Goal: Find specific page/section: Find specific page/section

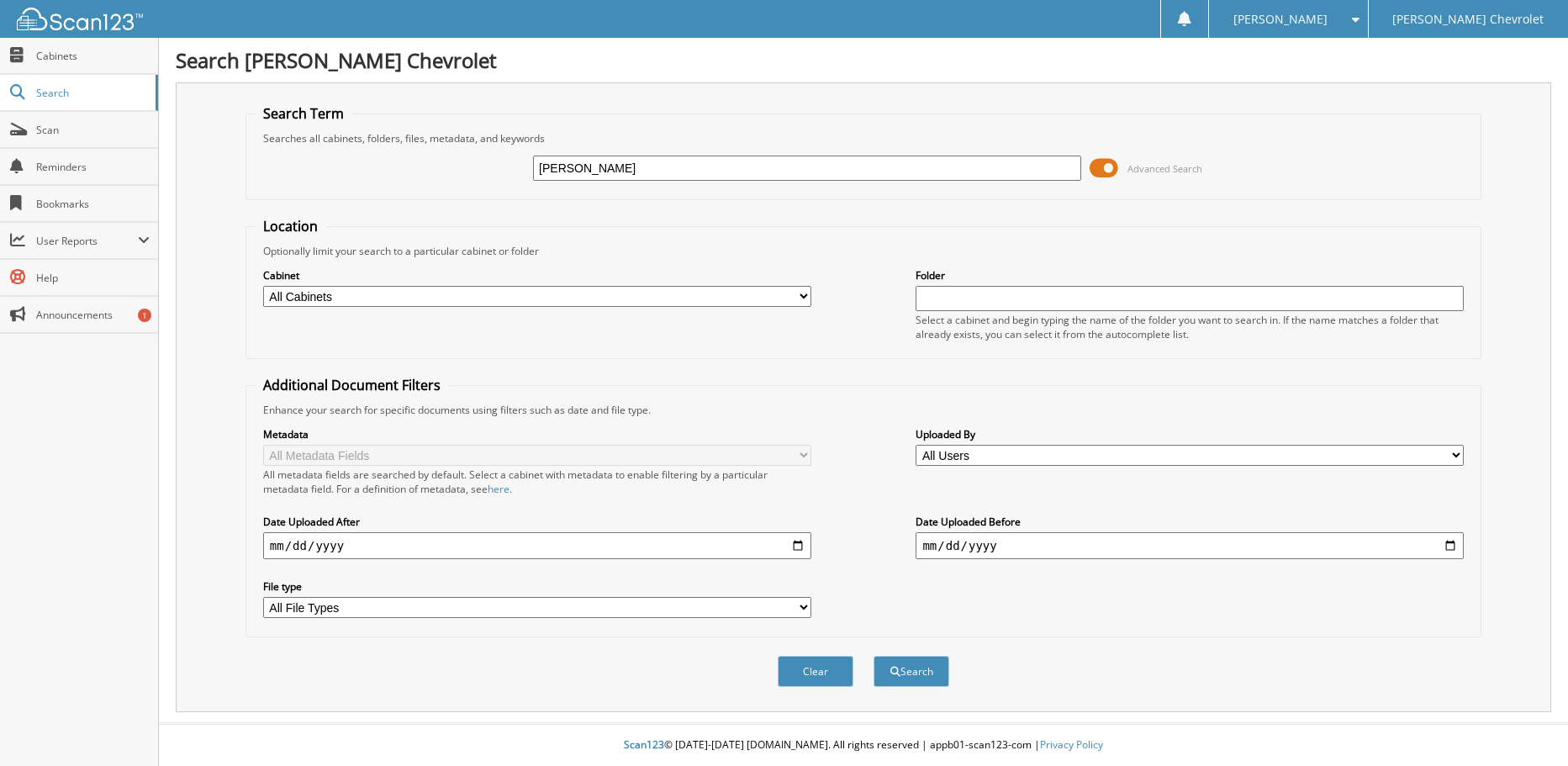
type input "clynt johnson"
click at [874, 656] on button "Search" at bounding box center [911, 671] width 75 height 31
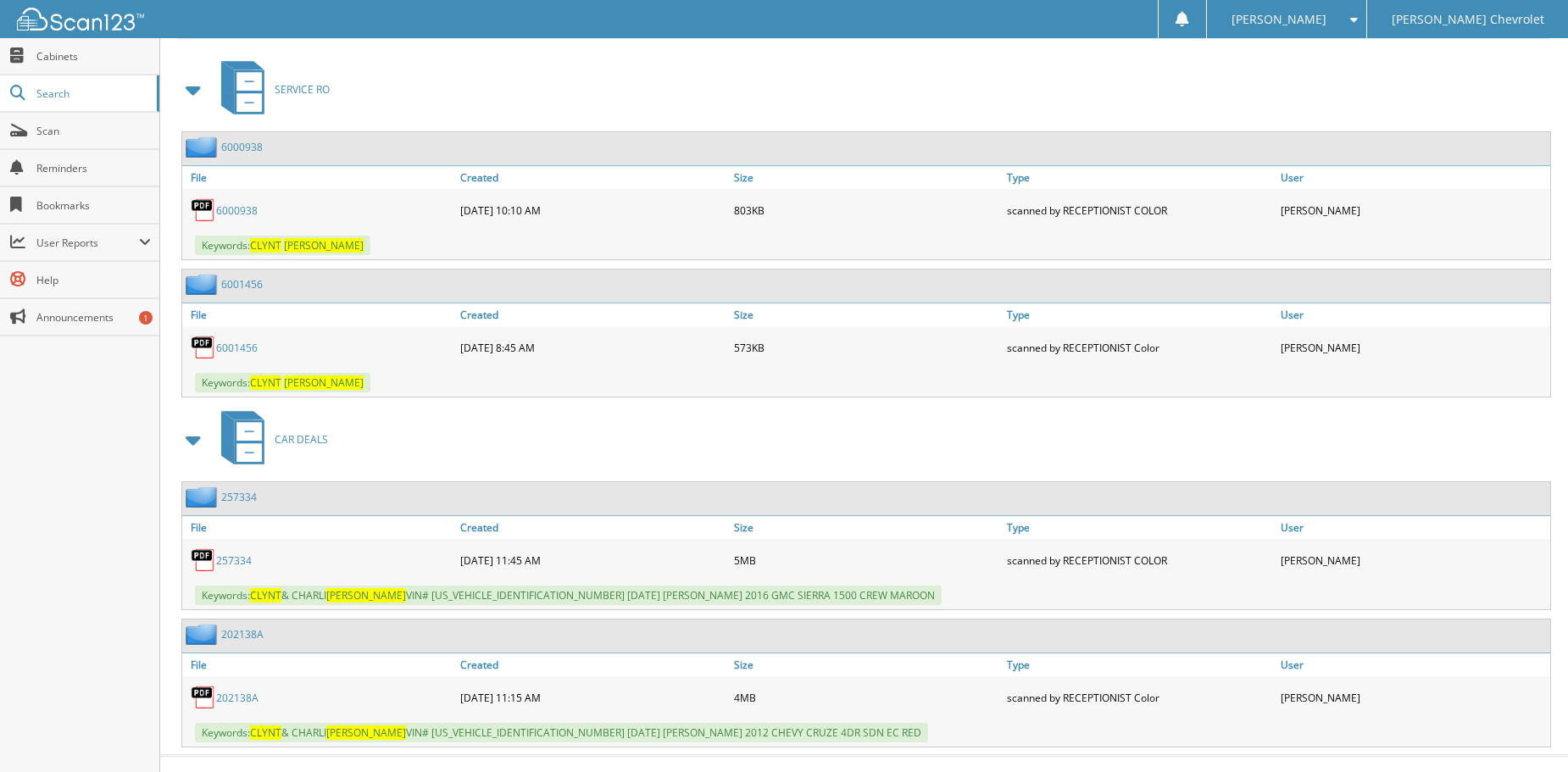
scroll to position [757, 0]
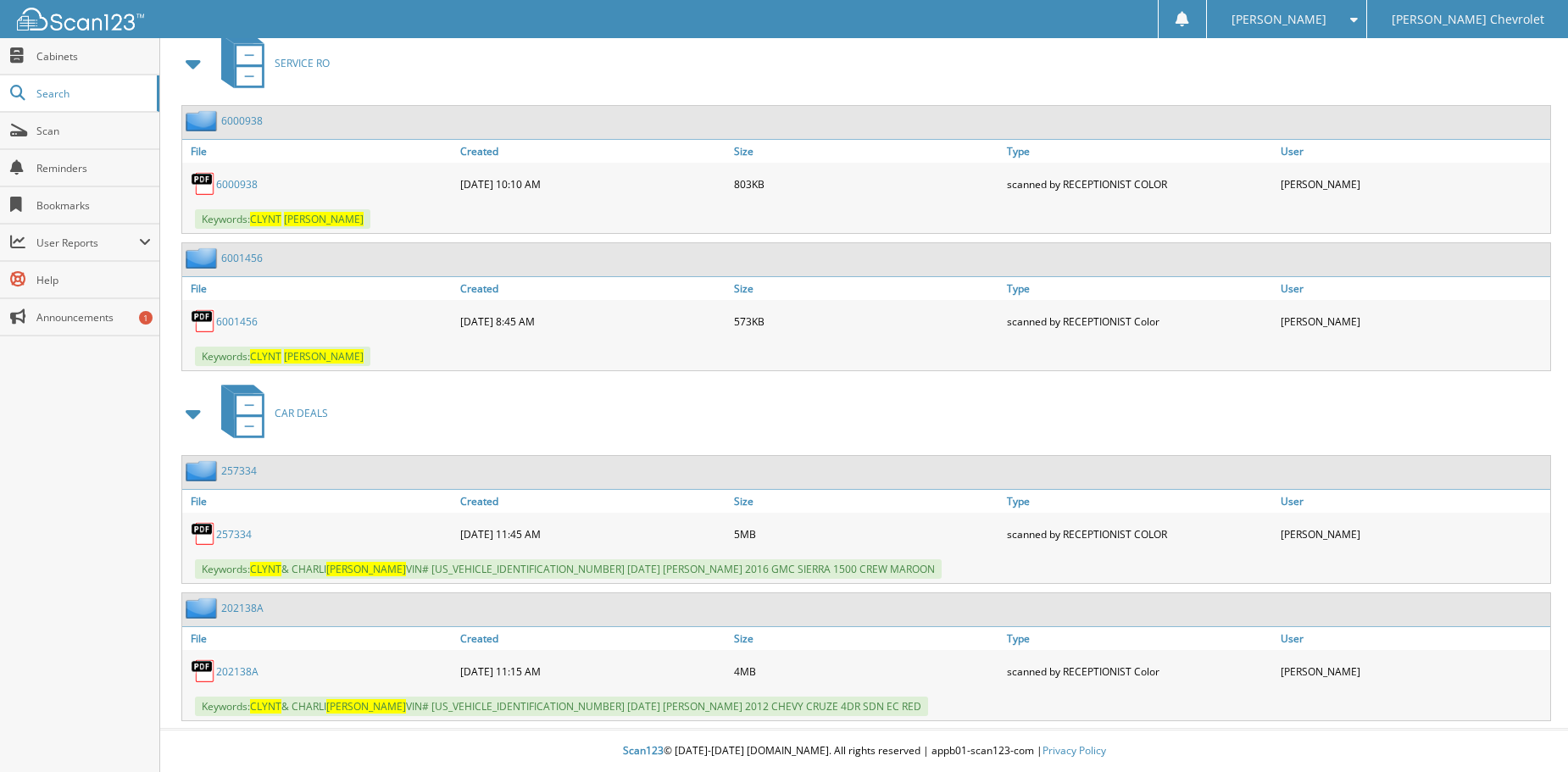
click at [249, 672] on link "202138A" at bounding box center [237, 671] width 42 height 14
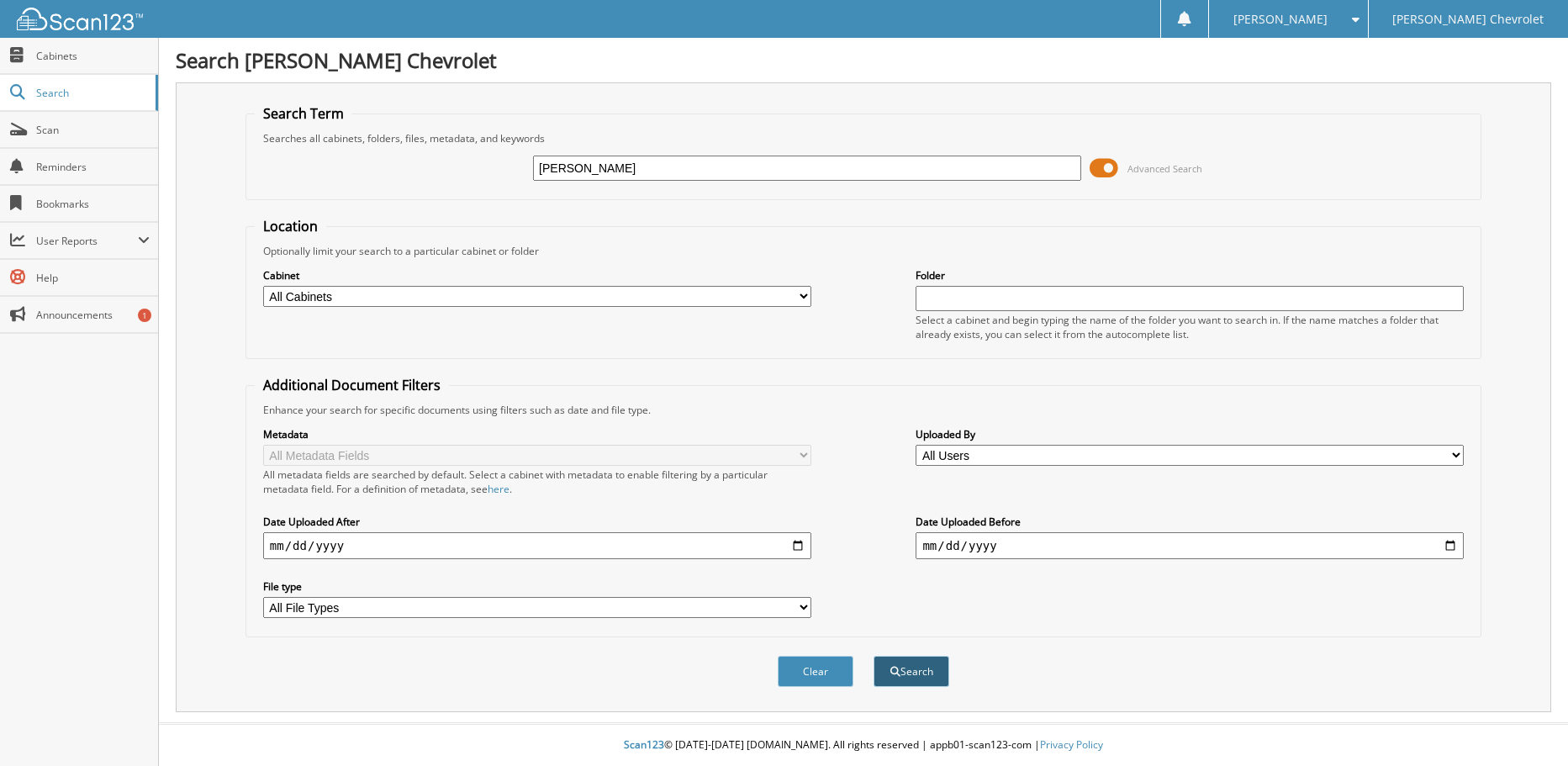
type input "[PERSON_NAME]"
click at [904, 673] on button "Search" at bounding box center [911, 671] width 75 height 31
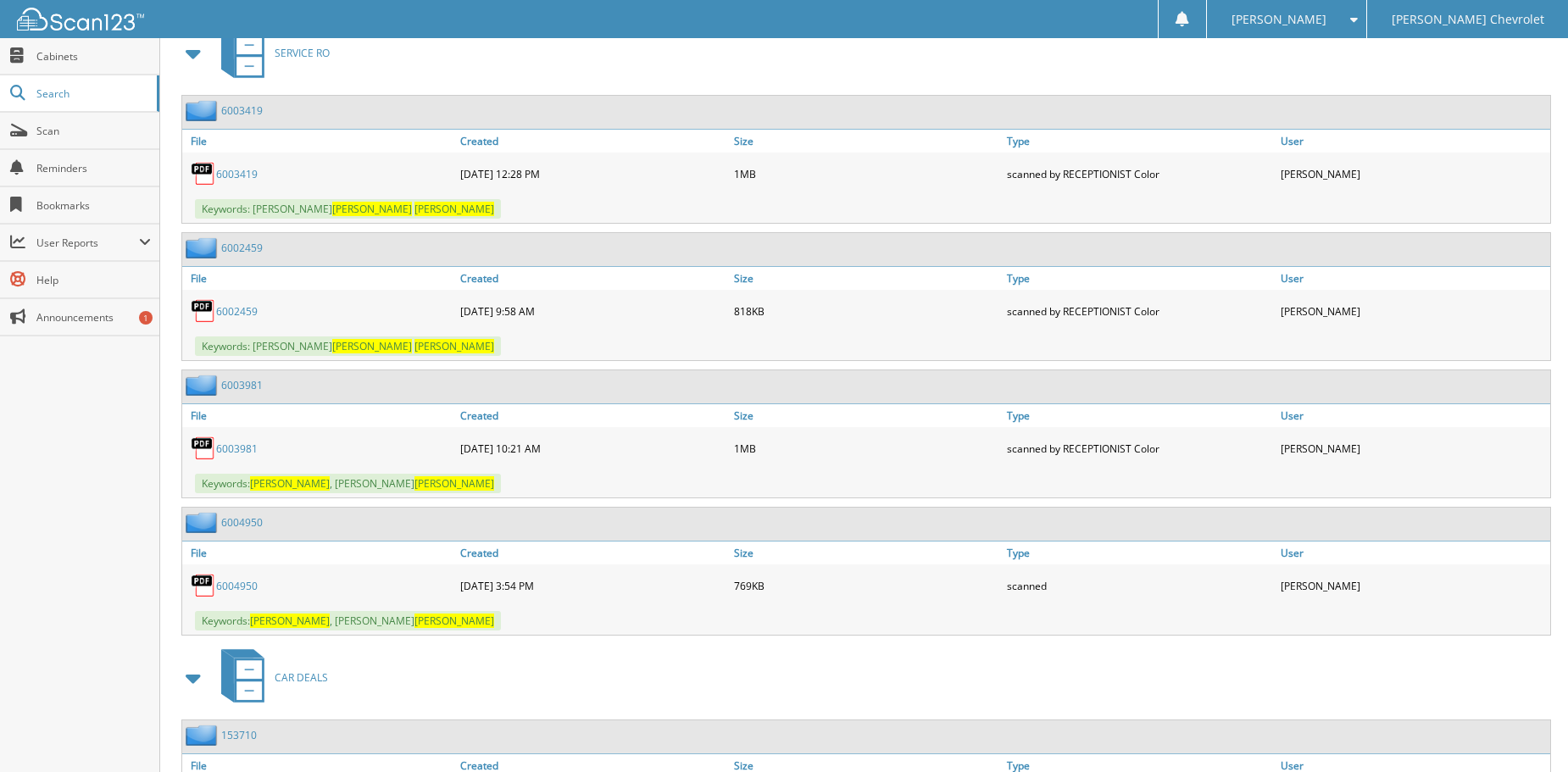
scroll to position [894, 0]
